Goal: Find contact information: Find contact information

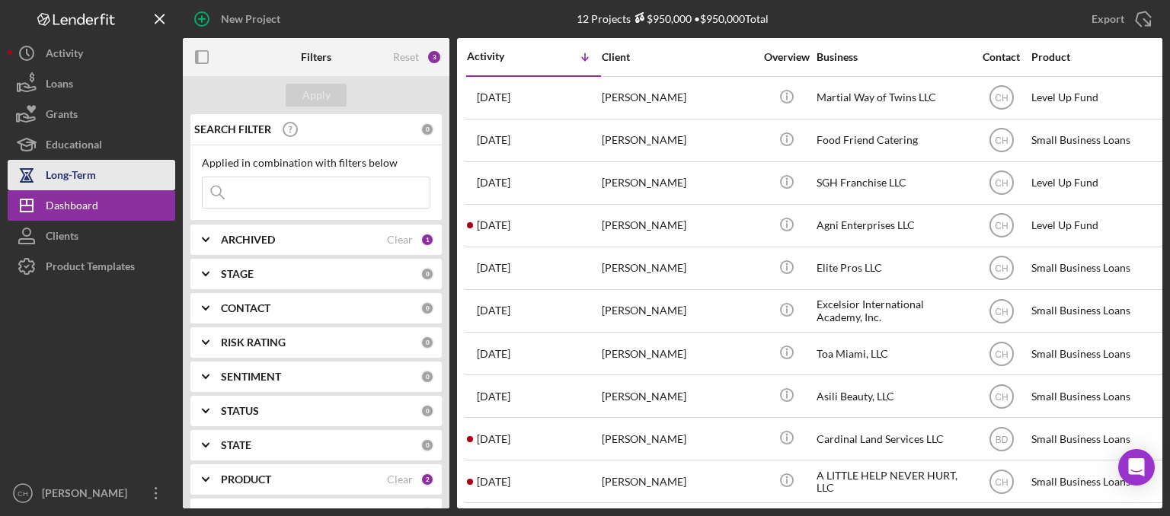
click at [105, 177] on button "Long-Term" at bounding box center [92, 175] width 168 height 30
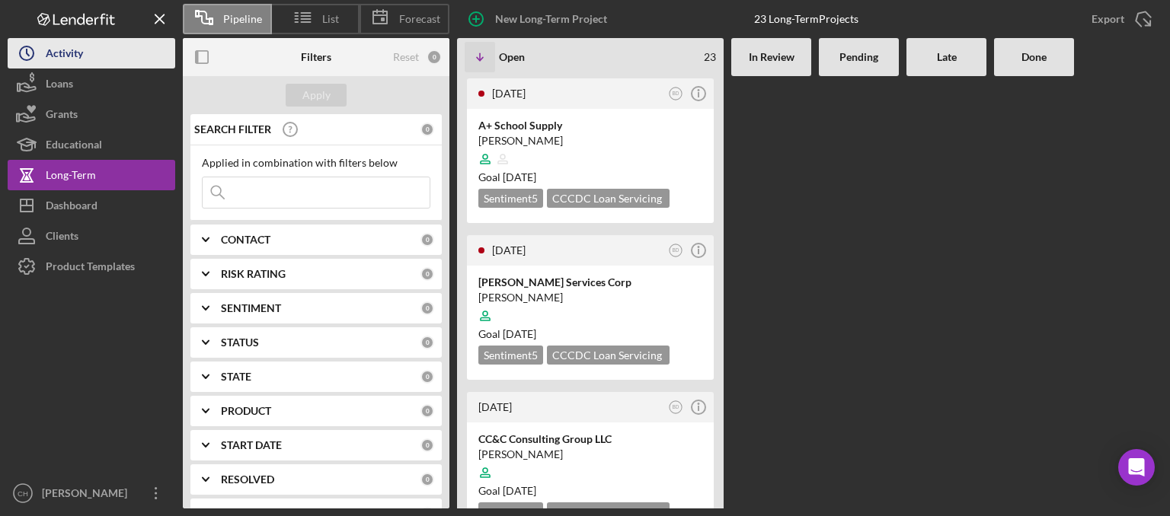
click at [94, 54] on button "Icon/History Activity" at bounding box center [92, 53] width 168 height 30
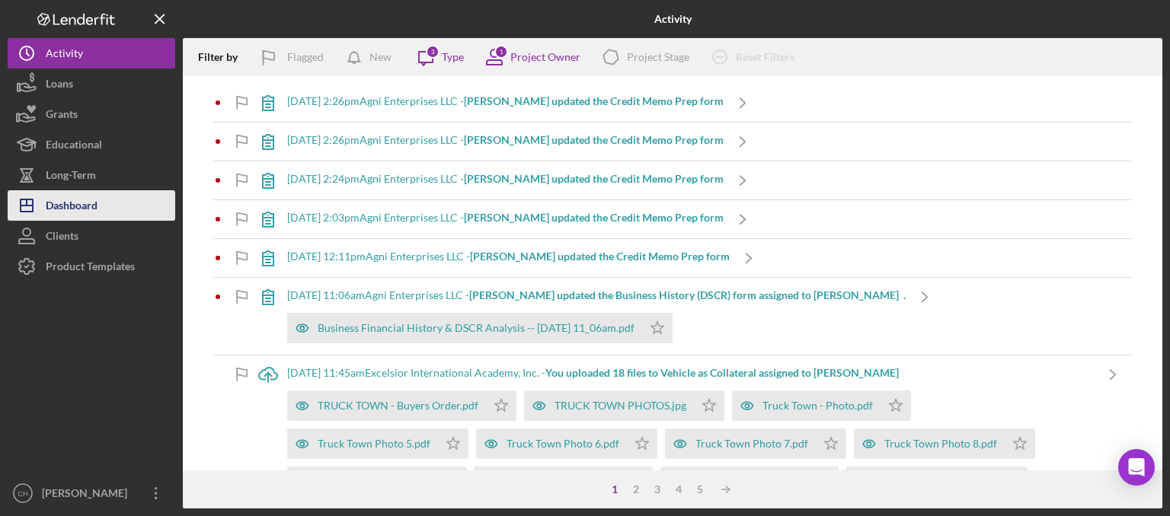
click at [74, 216] on div "Dashboard" at bounding box center [72, 207] width 52 height 34
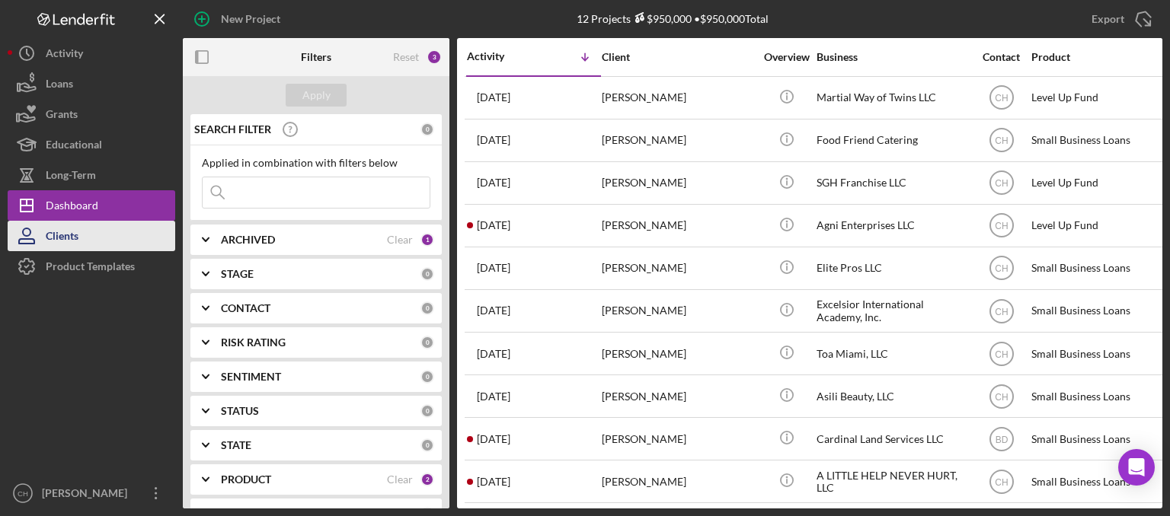
click at [113, 246] on button "Clients" at bounding box center [92, 236] width 168 height 30
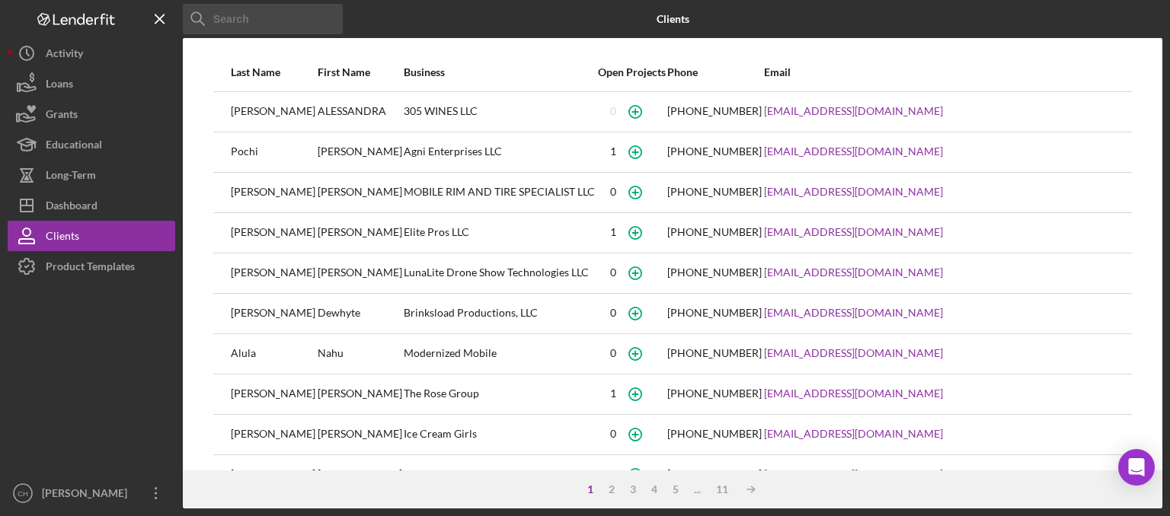
click at [50, 362] on div at bounding box center [92, 380] width 168 height 196
drag, startPoint x: 46, startPoint y: 354, endPoint x: 52, endPoint y: 340, distance: 15.0
click at [46, 354] on div at bounding box center [92, 380] width 168 height 196
click at [98, 206] on button "Icon/Dashboard Dashboard" at bounding box center [92, 205] width 168 height 30
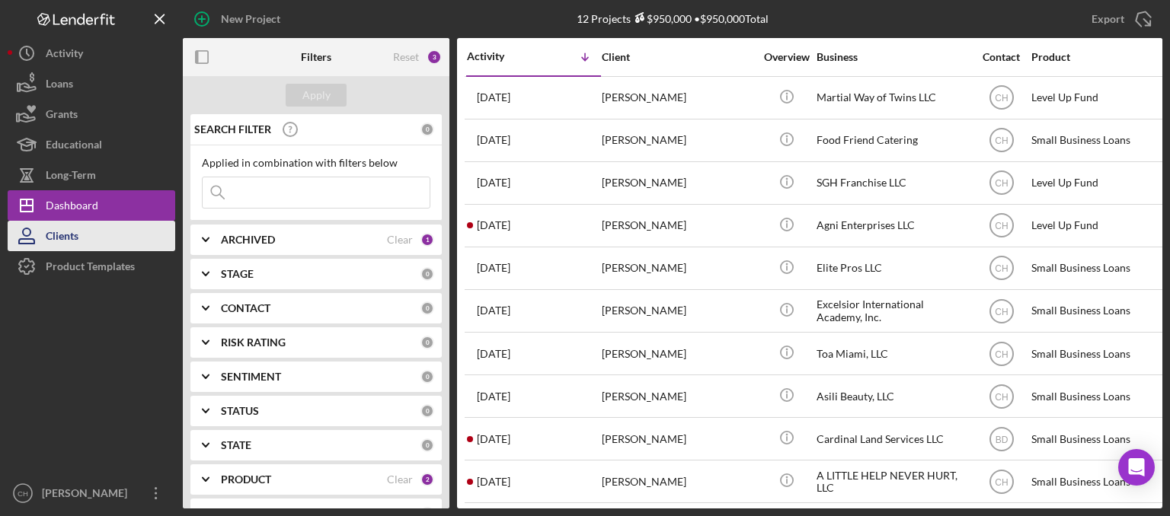
click at [99, 239] on button "Clients" at bounding box center [92, 236] width 168 height 30
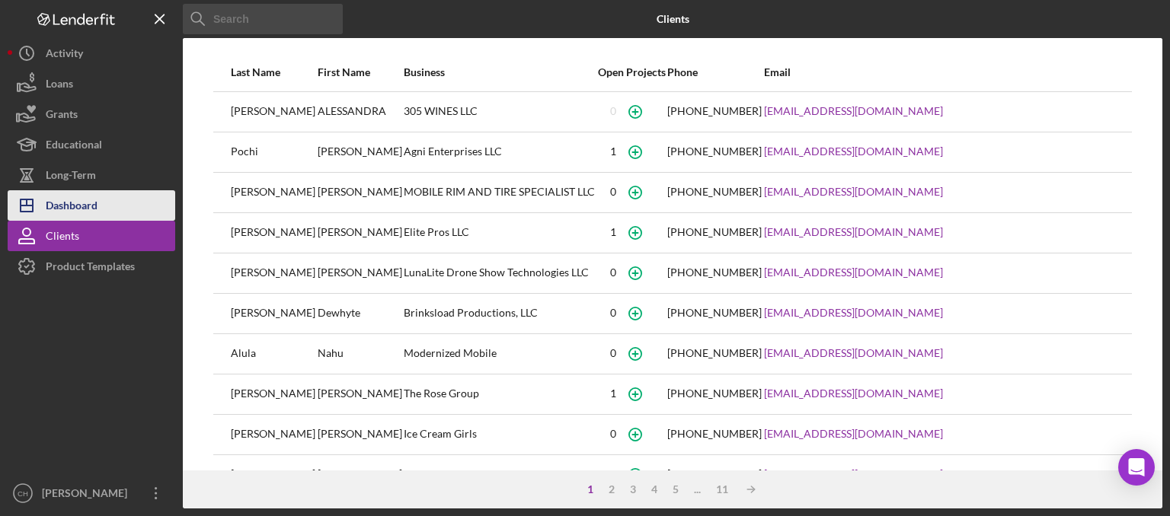
click at [91, 206] on div "Dashboard" at bounding box center [72, 207] width 52 height 34
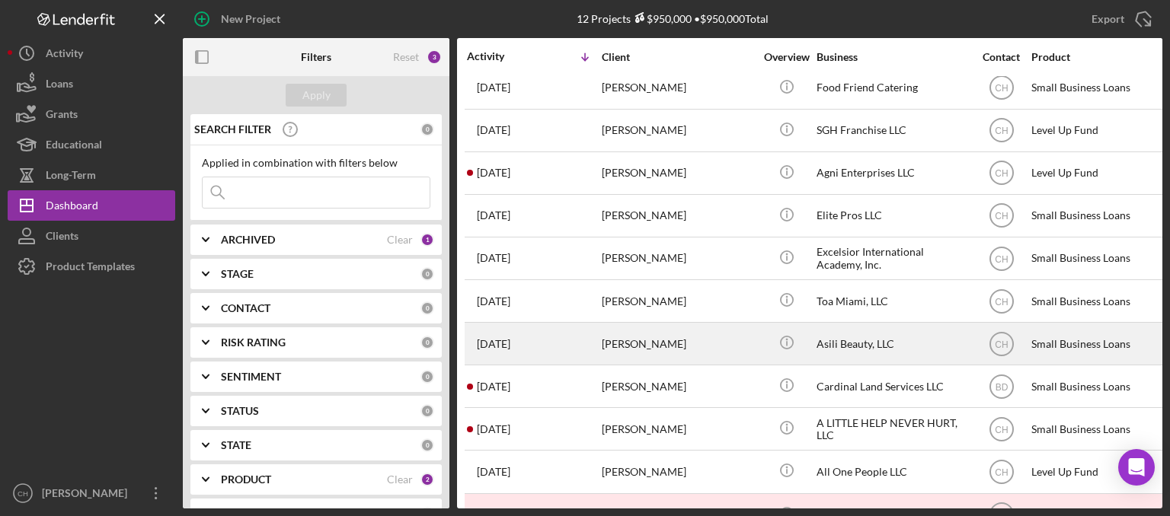
scroll to position [100, 0]
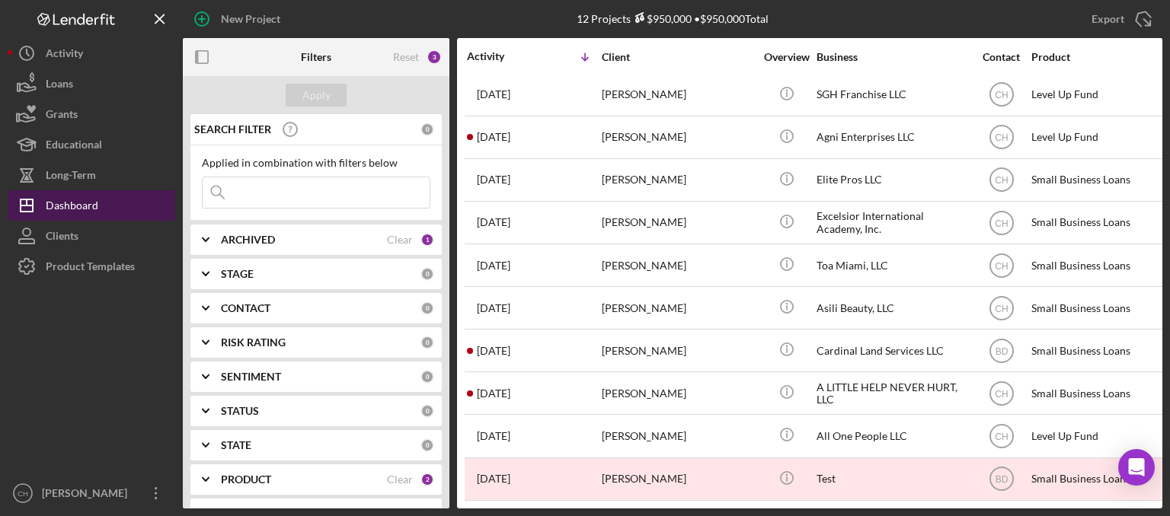
click at [84, 201] on div "Dashboard" at bounding box center [72, 207] width 53 height 34
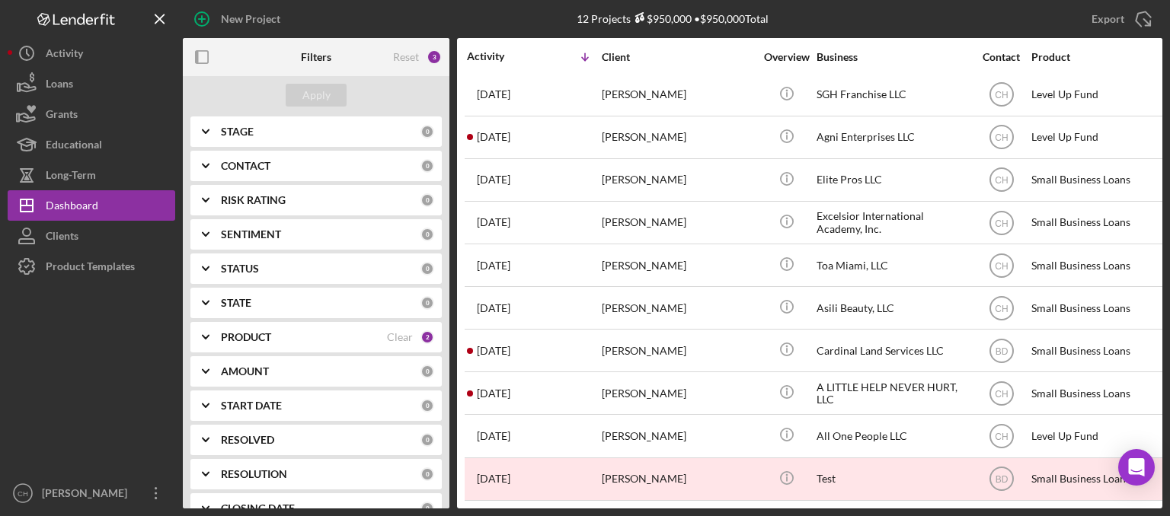
scroll to position [152, 0]
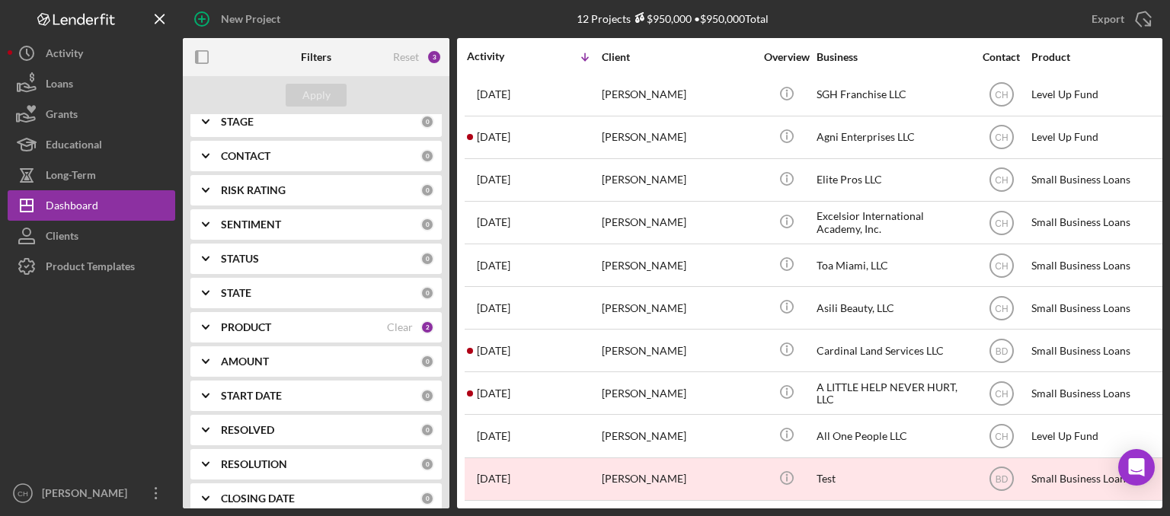
click at [262, 251] on div "STATUS 0" at bounding box center [327, 259] width 213 height 30
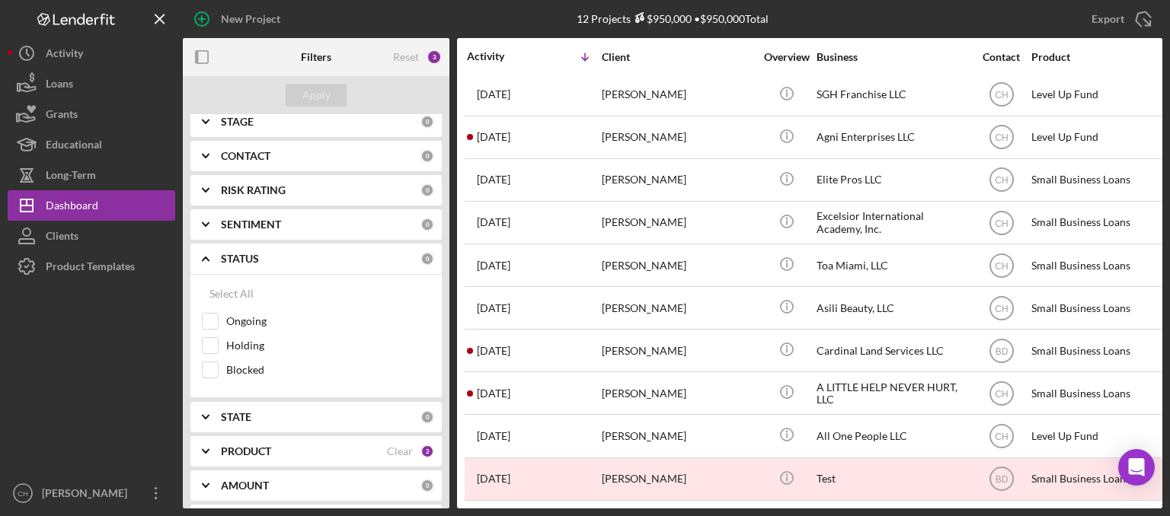
click at [275, 130] on div "STAGE 0" at bounding box center [327, 122] width 213 height 30
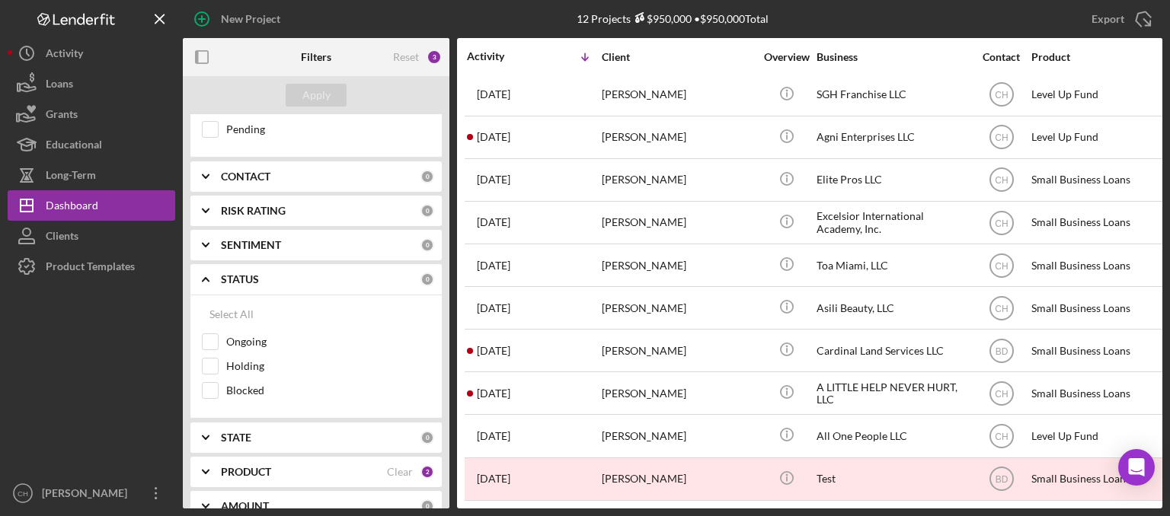
scroll to position [381, 0]
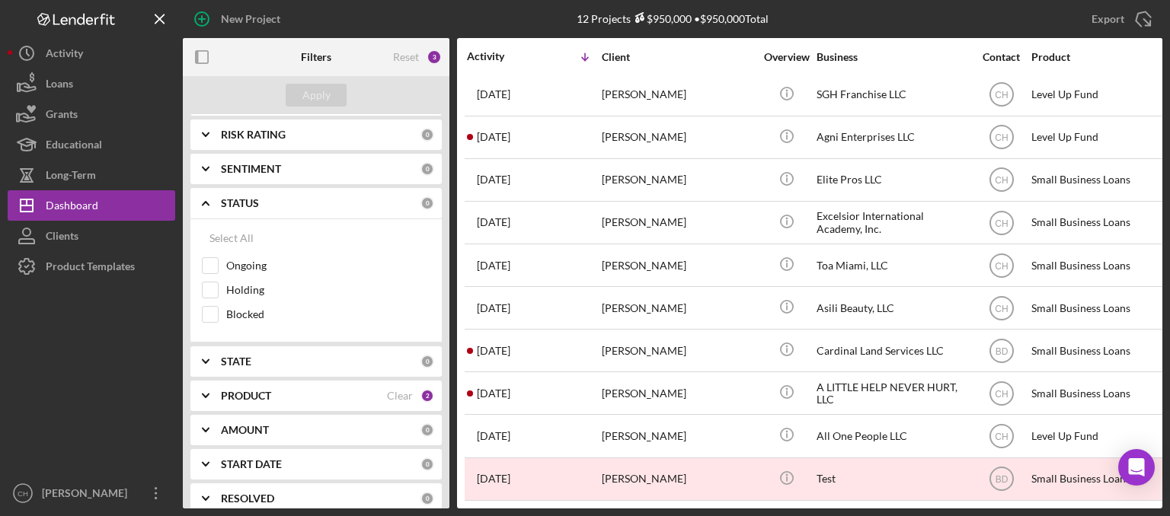
click at [250, 390] on b "PRODUCT" at bounding box center [246, 396] width 50 height 12
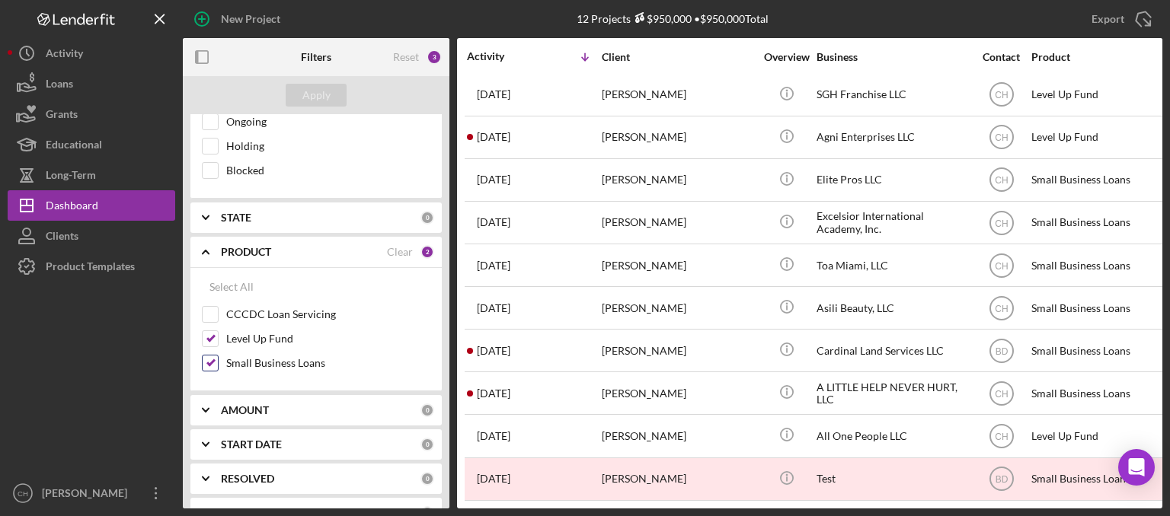
scroll to position [533, 0]
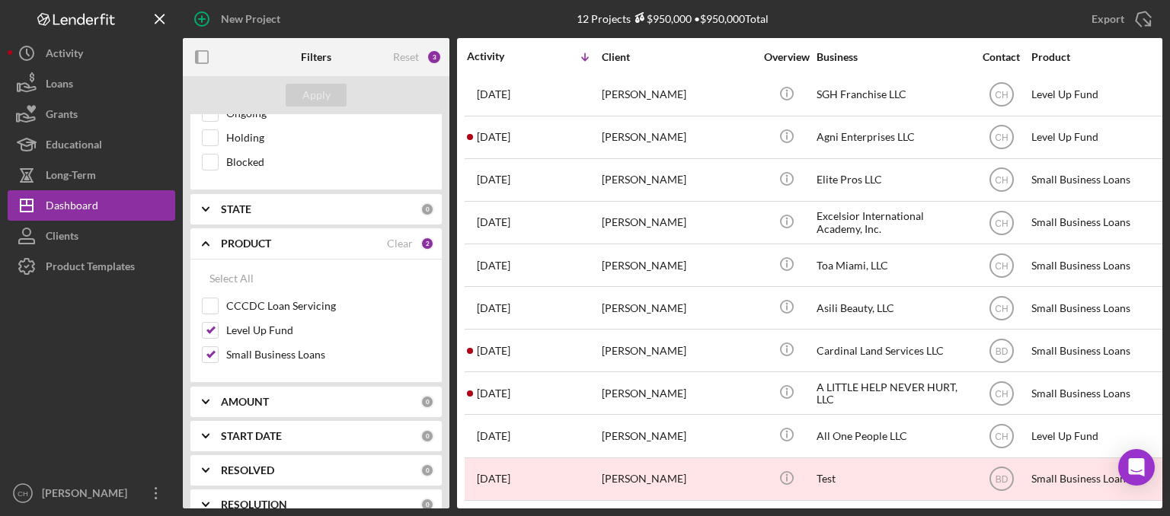
click at [222, 200] on icon "Icon/Expander" at bounding box center [206, 209] width 38 height 38
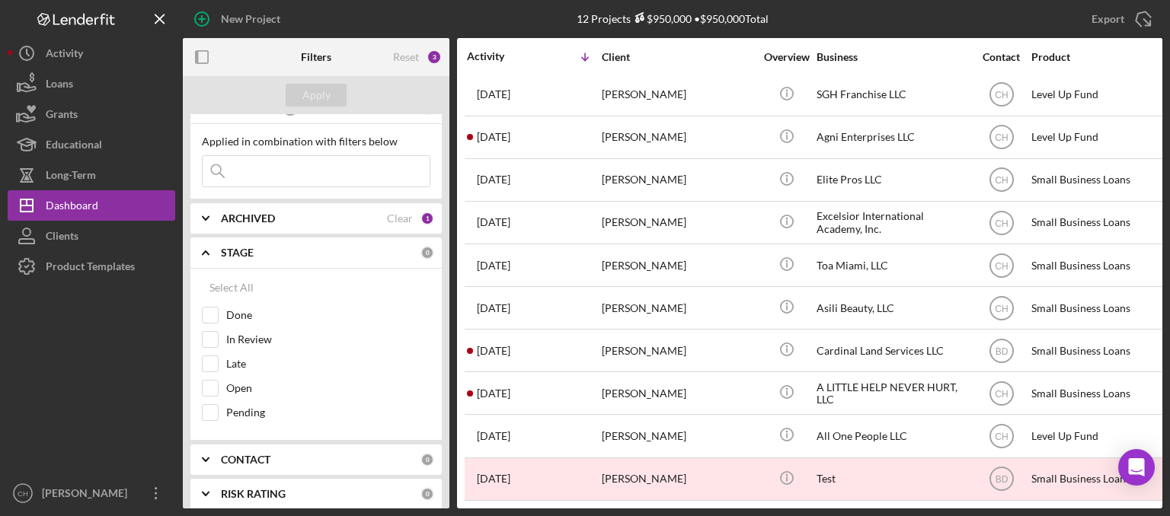
scroll to position [0, 0]
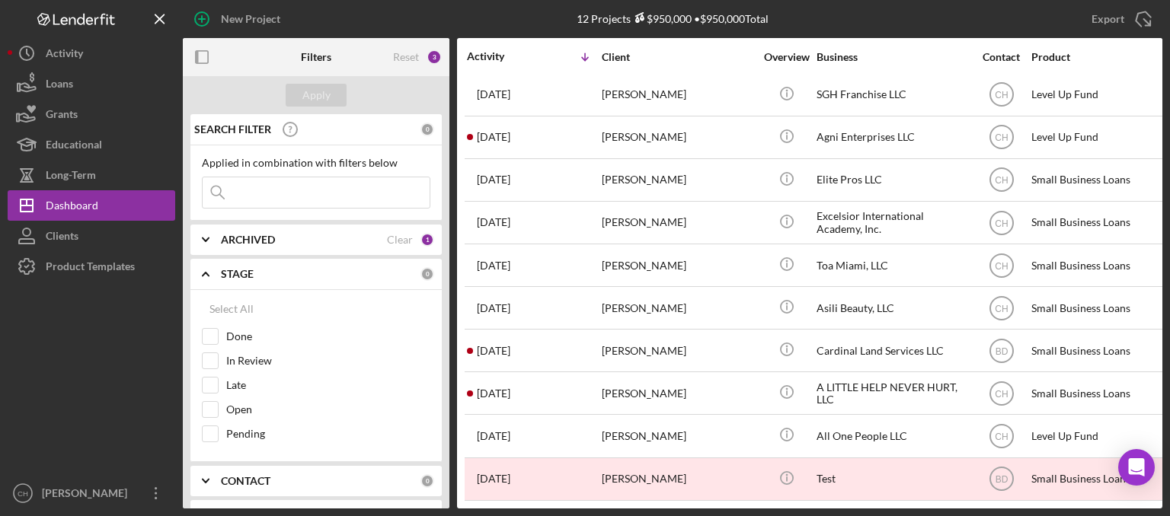
click at [244, 242] on b "ARCHIVED" at bounding box center [248, 240] width 54 height 12
click at [206, 328] on input "Archived" at bounding box center [210, 326] width 15 height 15
checkbox input "true"
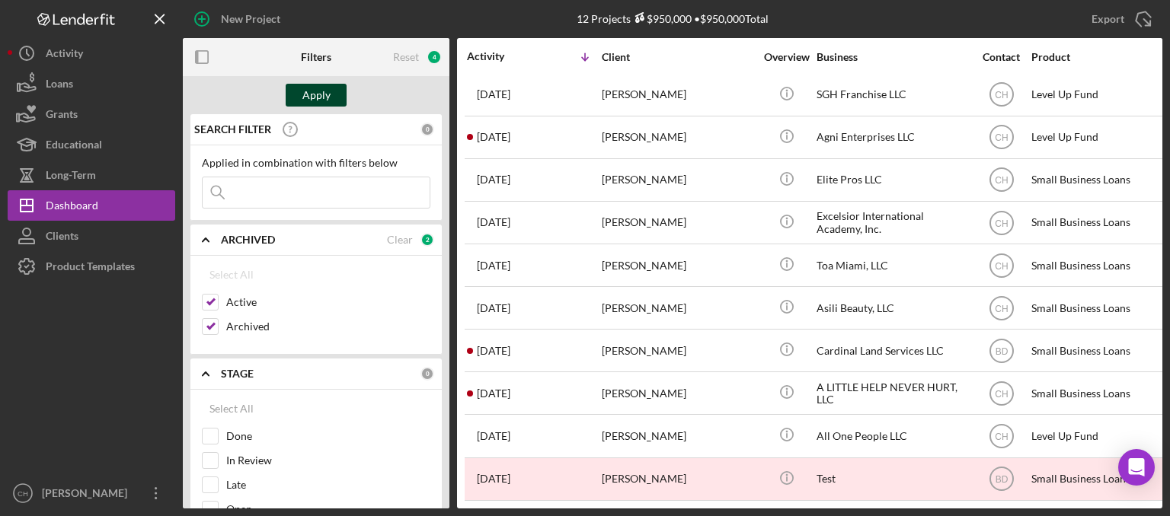
click at [334, 91] on button "Apply" at bounding box center [316, 95] width 61 height 23
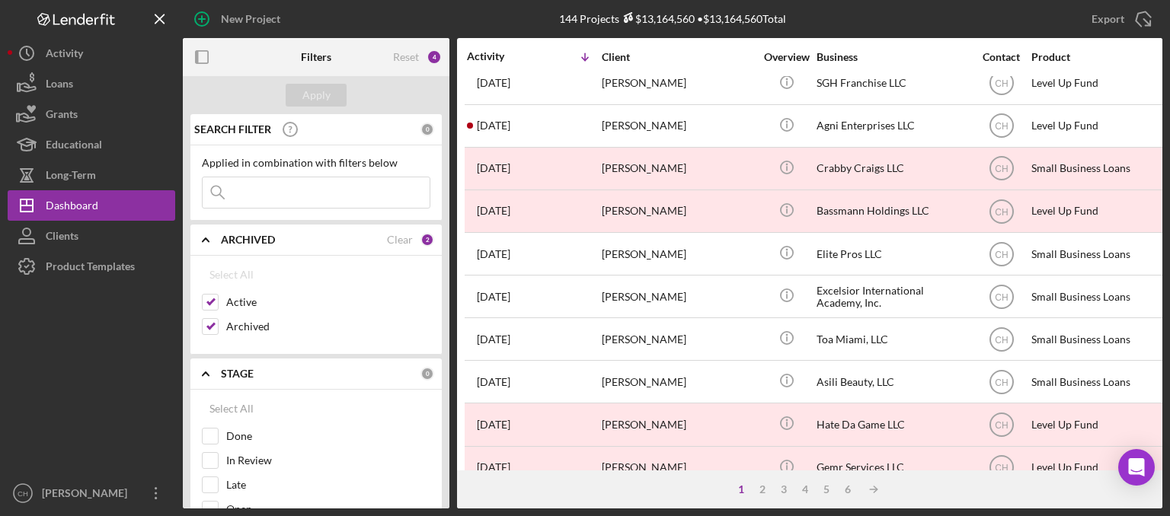
click at [276, 185] on input at bounding box center [316, 192] width 227 height 30
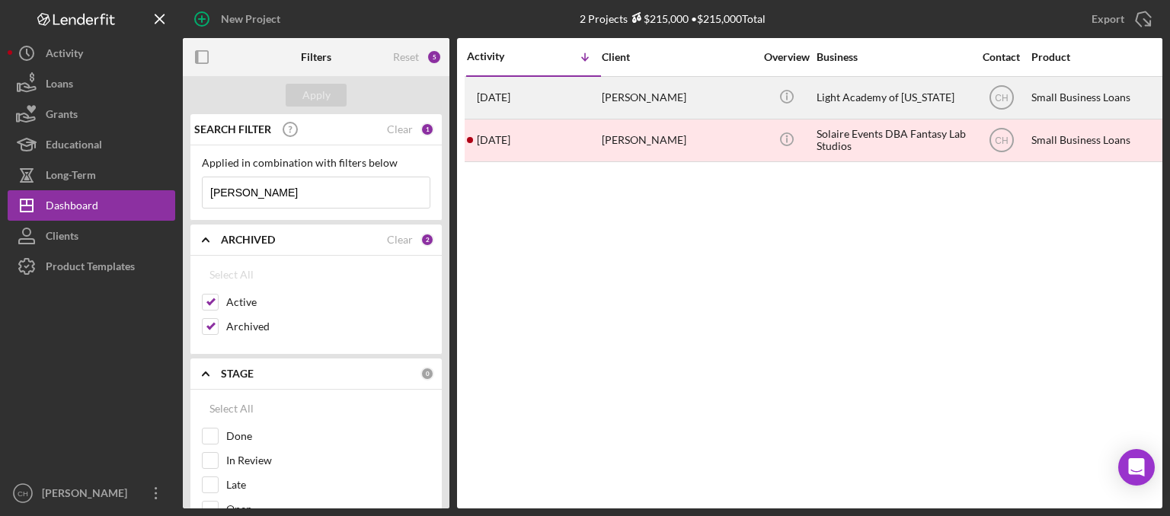
type input "[PERSON_NAME]"
click at [551, 95] on div "[DATE] [PERSON_NAME]" at bounding box center [533, 98] width 133 height 40
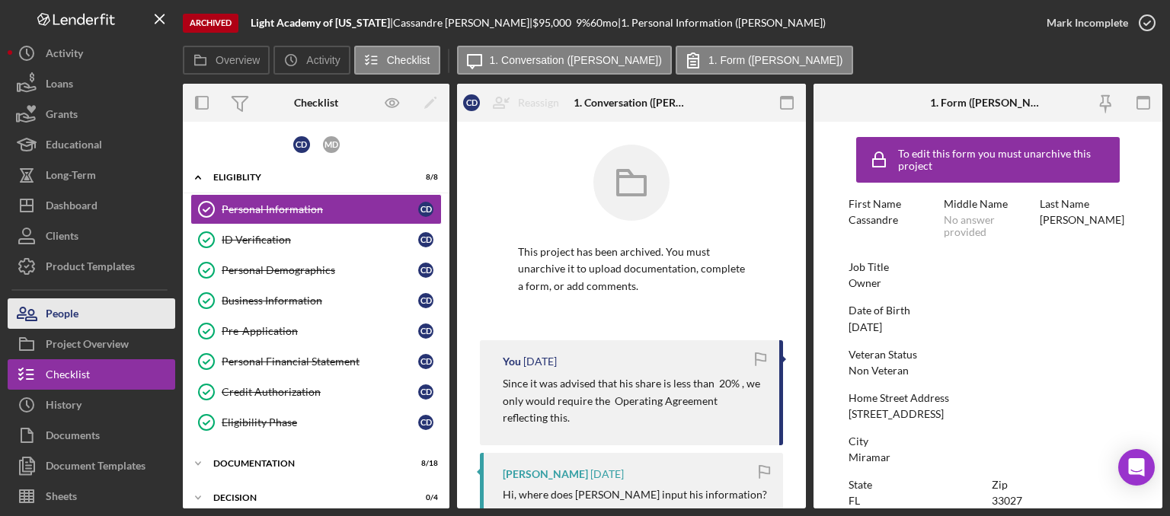
click at [92, 311] on button "People" at bounding box center [92, 314] width 168 height 30
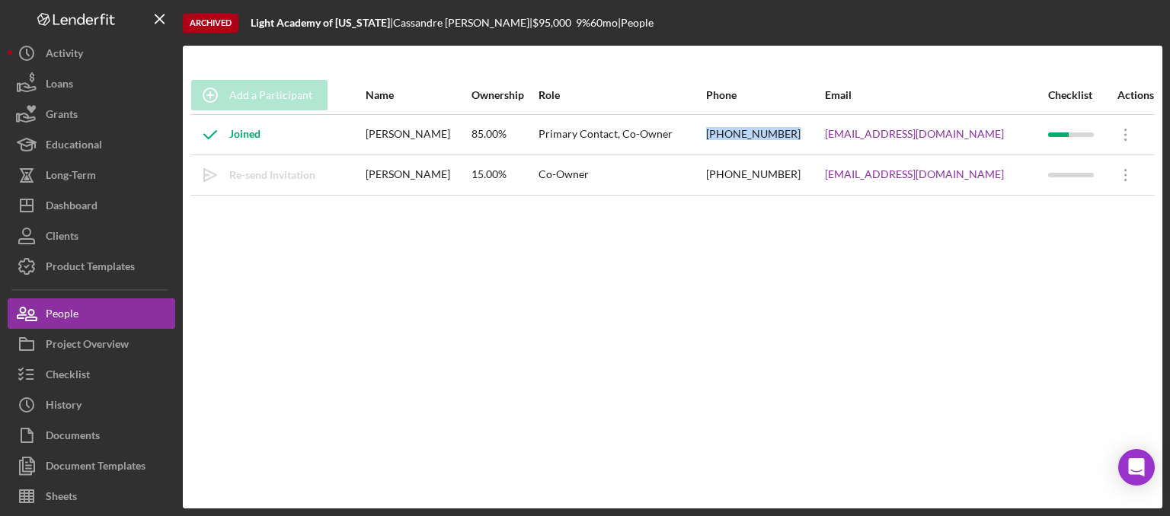
drag, startPoint x: 824, startPoint y: 138, endPoint x: 743, endPoint y: 138, distance: 80.7
click at [743, 138] on td "[PHONE_NUMBER]" at bounding box center [764, 134] width 119 height 40
copy div "[PHONE_NUMBER]"
